Goal: Task Accomplishment & Management: Manage account settings

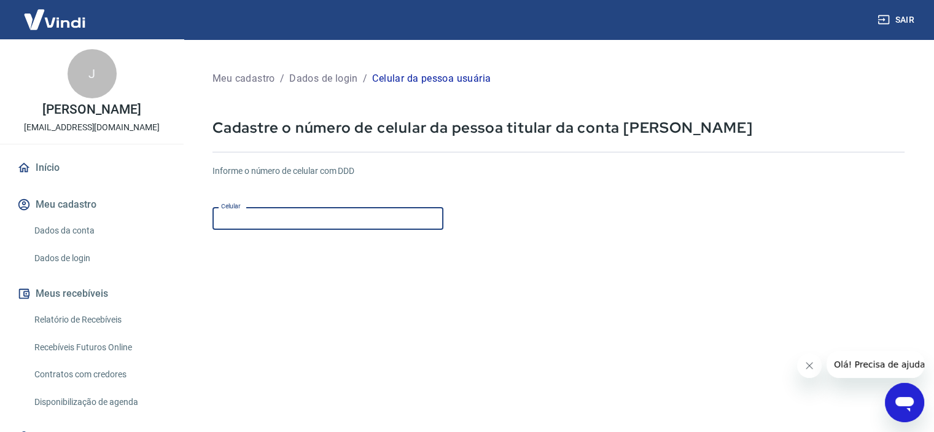
click at [227, 220] on input "Celular" at bounding box center [327, 218] width 231 height 23
click at [311, 220] on input "(55) 21988-7642" at bounding box center [327, 218] width 231 height 23
type input "(5"
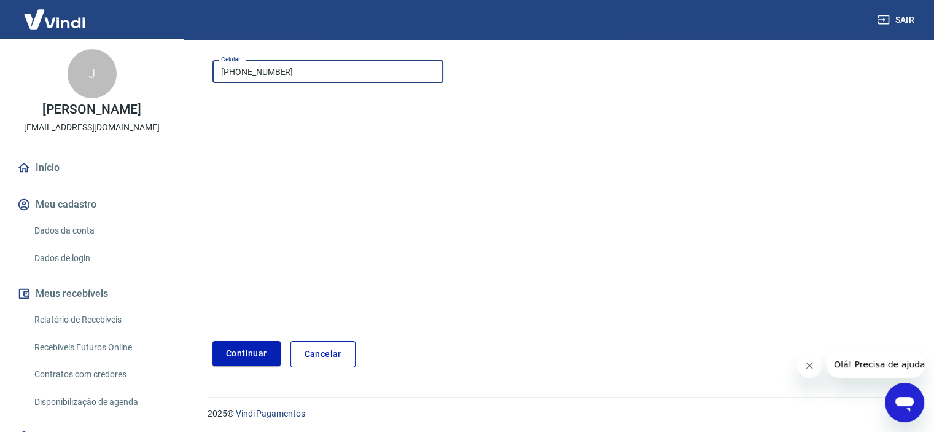
scroll to position [149, 0]
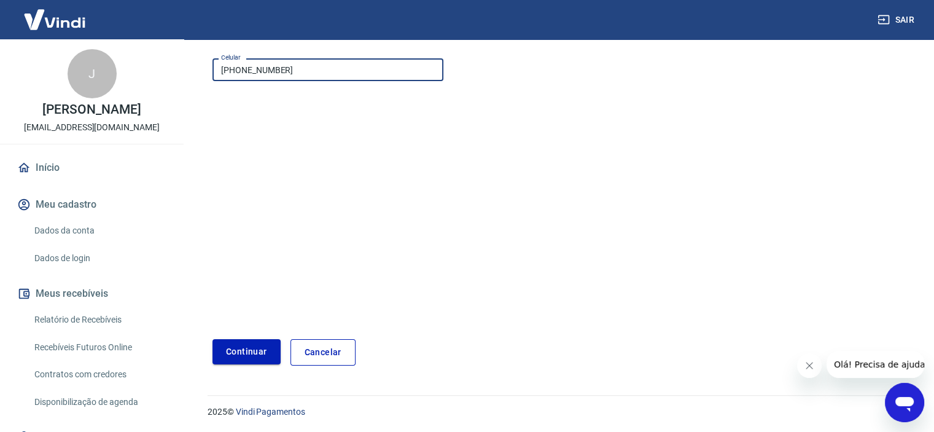
type input "(21) 98876-4210"
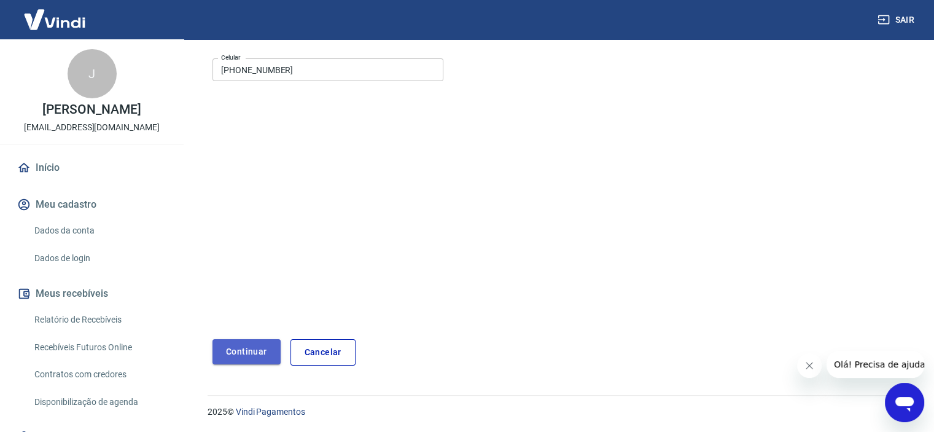
click at [244, 350] on button "Continuar" at bounding box center [246, 351] width 68 height 25
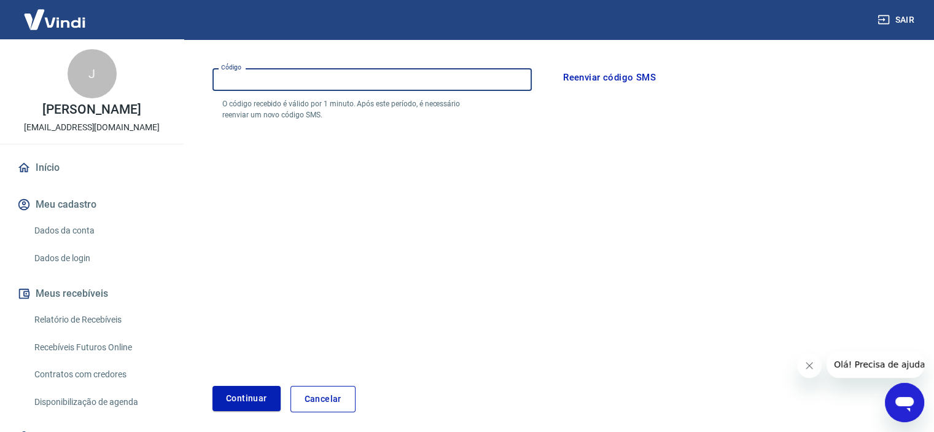
click at [269, 79] on input "Código" at bounding box center [371, 79] width 319 height 23
type input "325049"
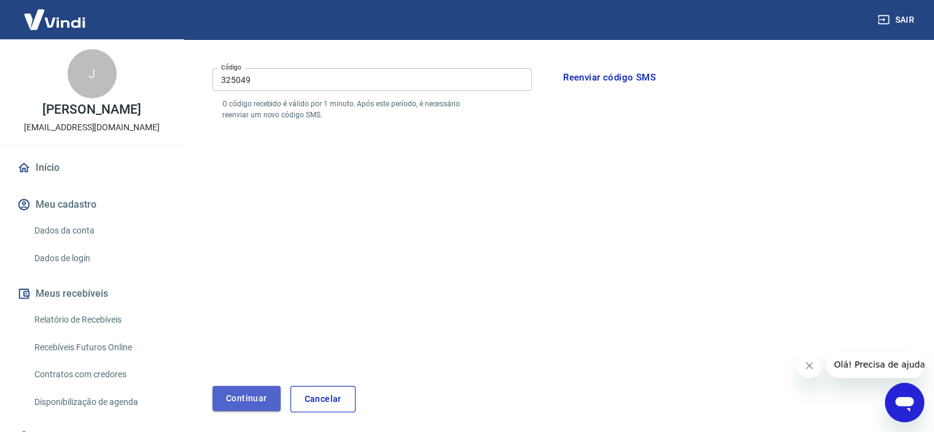
click at [252, 398] on button "Continuar" at bounding box center [246, 398] width 68 height 25
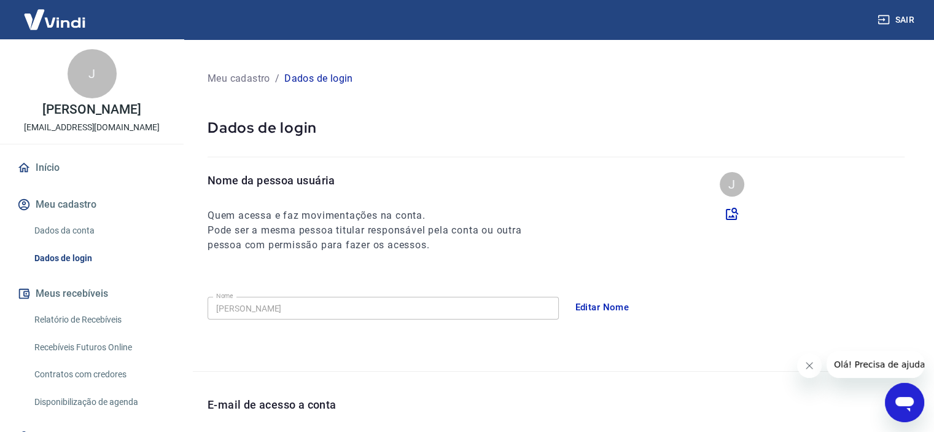
scroll to position [354, 0]
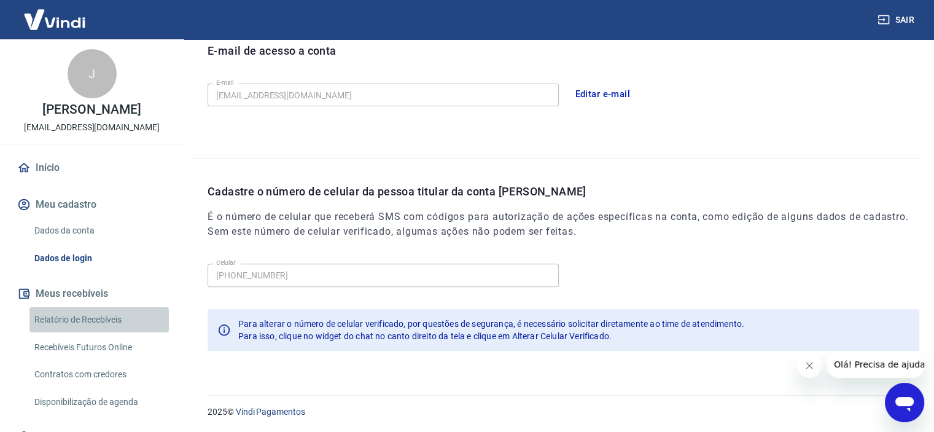
click at [103, 315] on link "Relatório de Recebíveis" at bounding box center [98, 319] width 139 height 25
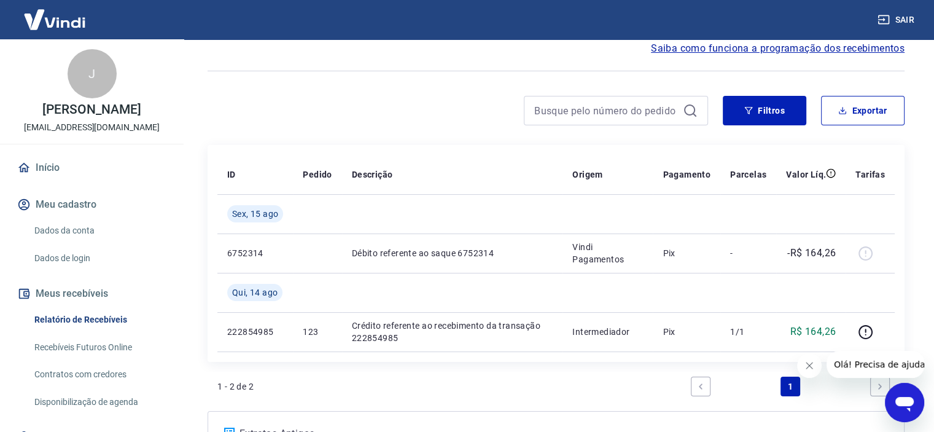
scroll to position [58, 0]
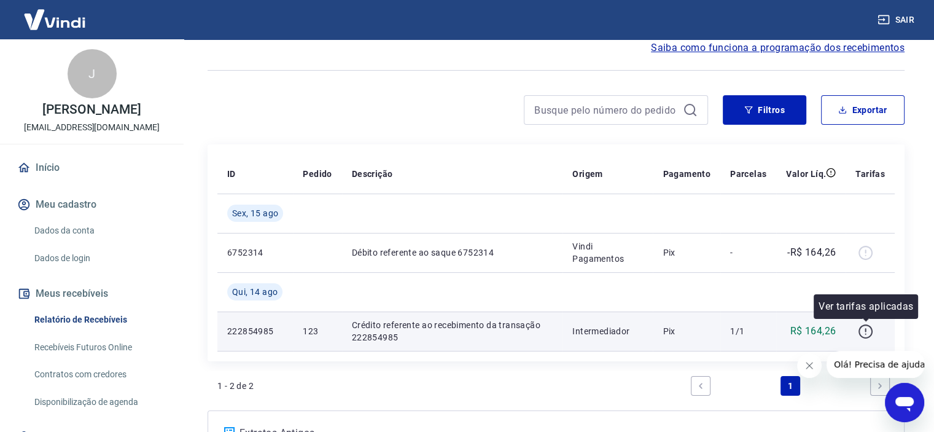
click at [864, 331] on icon "button" at bounding box center [865, 331] width 15 height 15
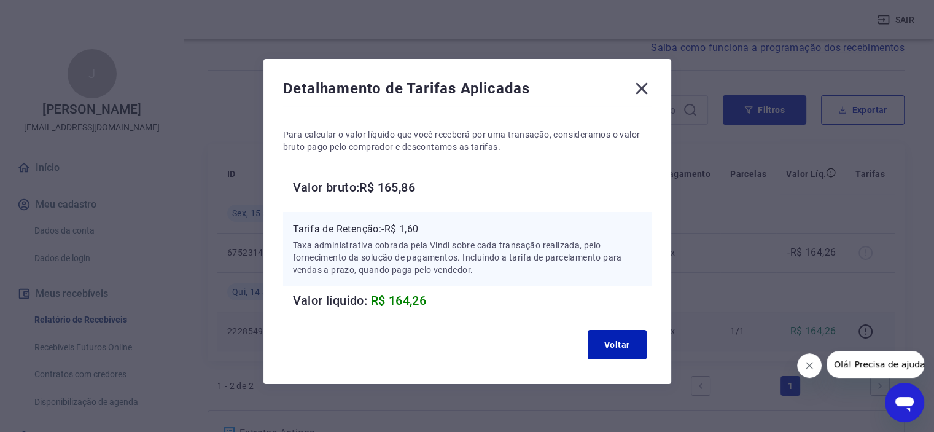
click at [641, 85] on icon at bounding box center [642, 89] width 20 height 20
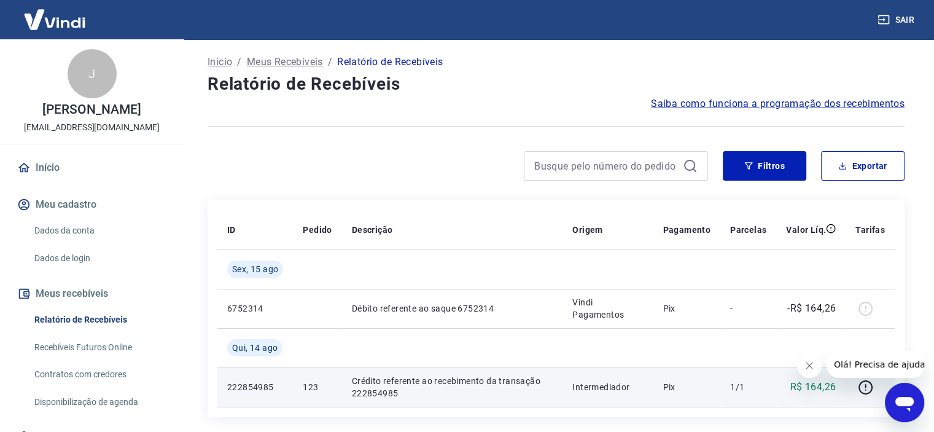
scroll to position [0, 0]
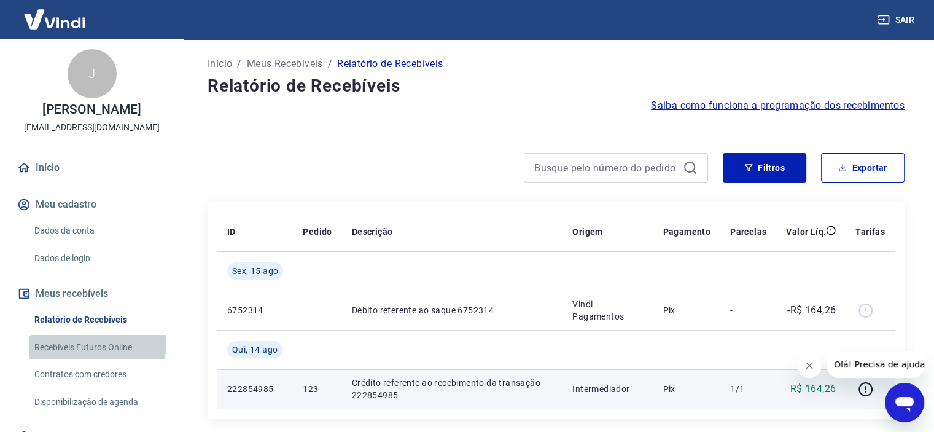
click at [96, 342] on link "Recebíveis Futuros Online" at bounding box center [98, 347] width 139 height 25
